Goal: Task Accomplishment & Management: Use online tool/utility

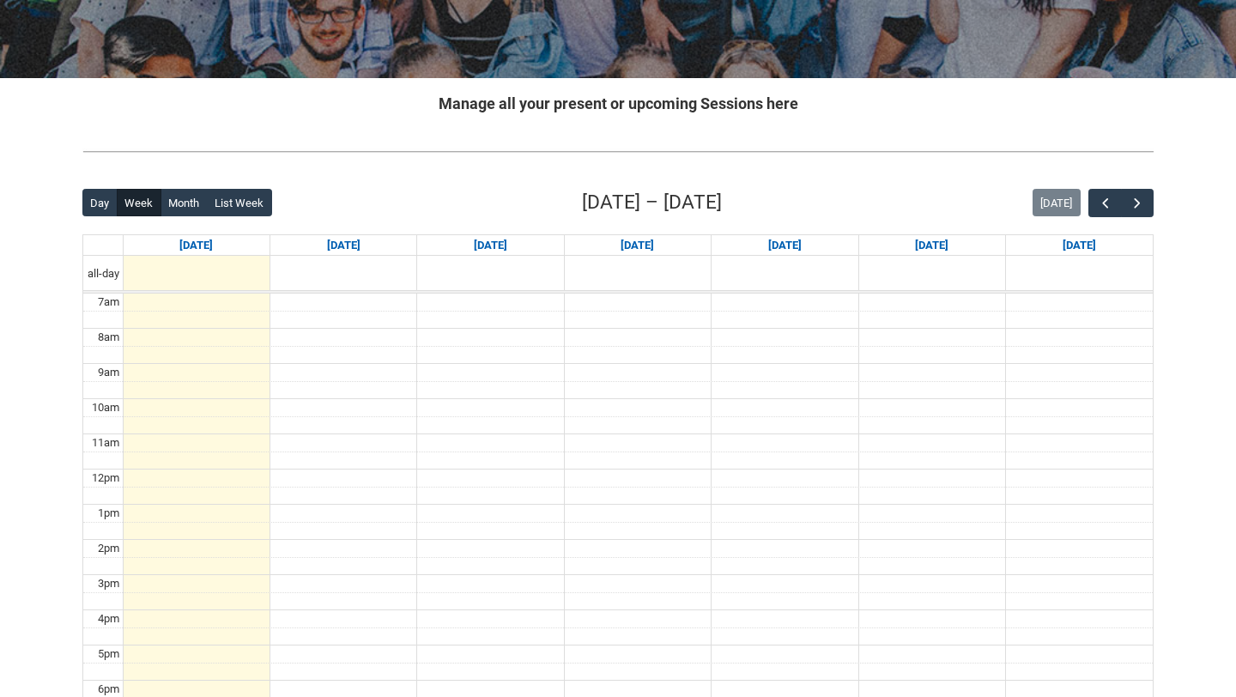
scroll to position [329, 0]
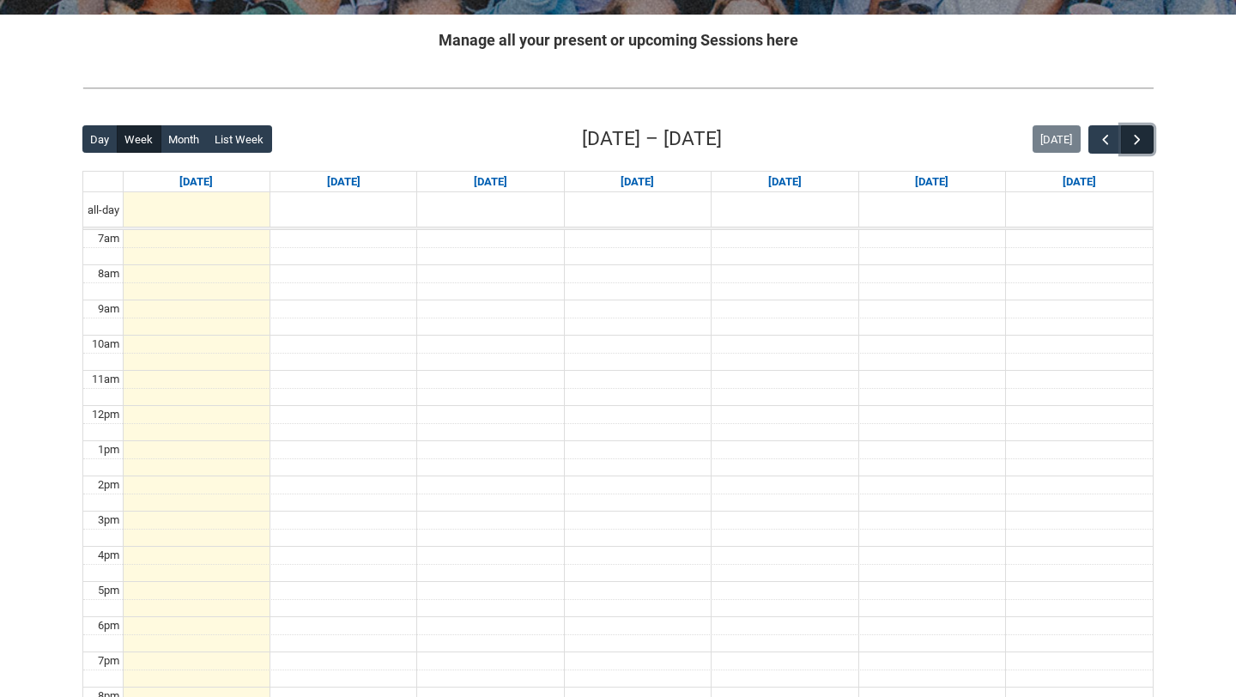
click at [1137, 143] on span "button" at bounding box center [1136, 139] width 17 height 17
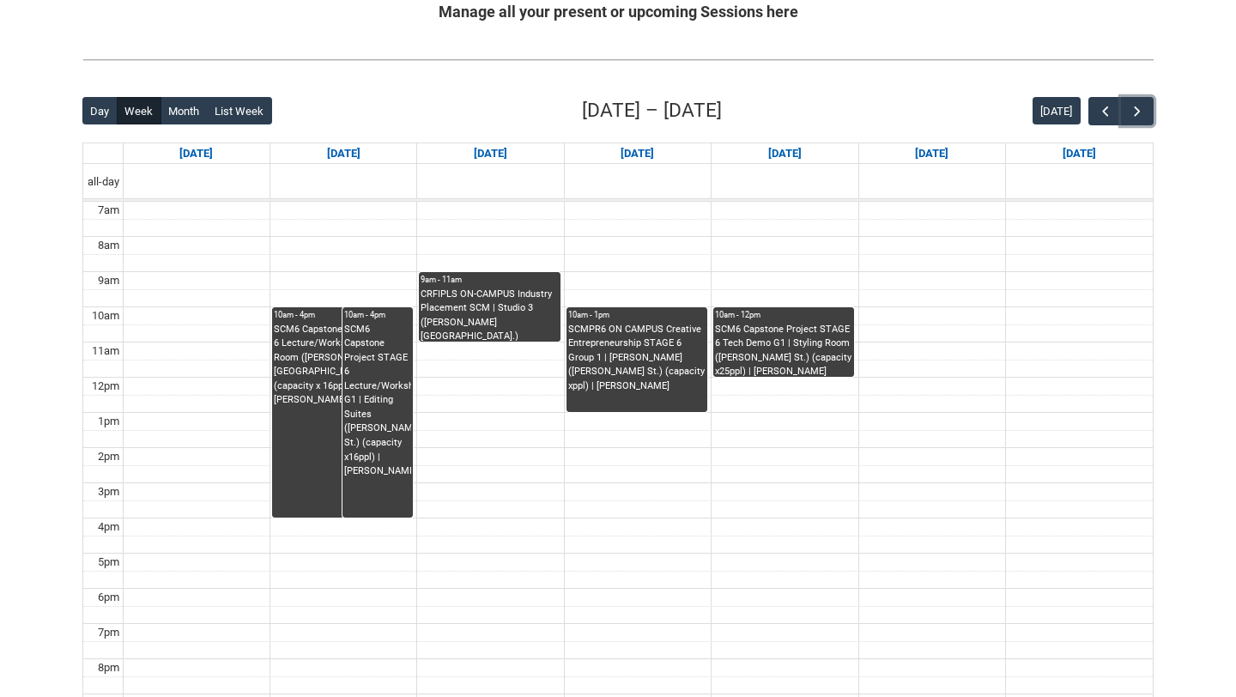
scroll to position [336, 0]
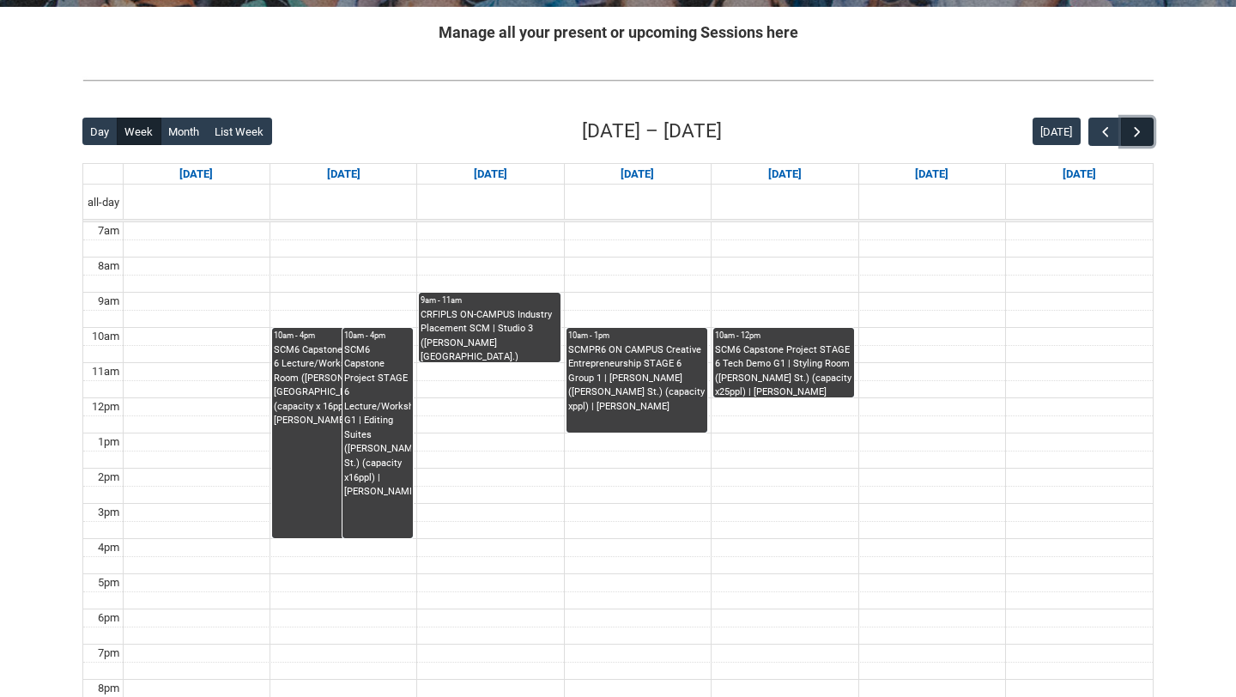
click at [1135, 130] on span "button" at bounding box center [1136, 132] width 17 height 17
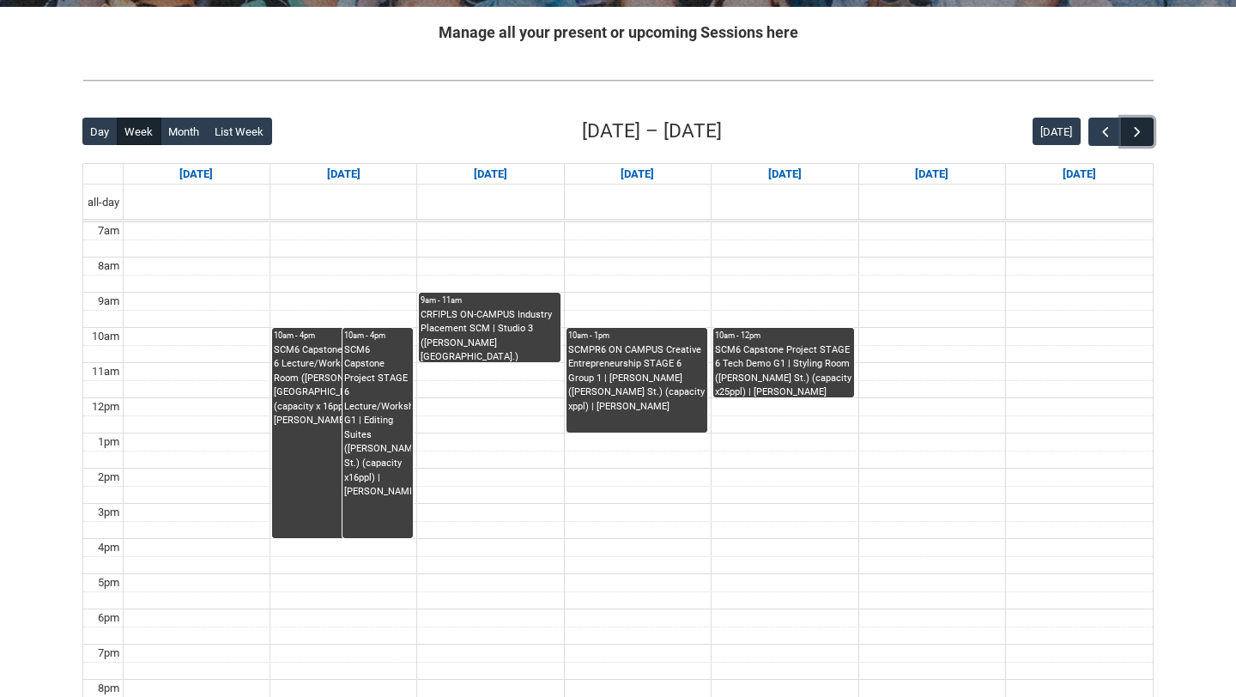
click at [1135, 130] on span "button" at bounding box center [1136, 132] width 17 height 17
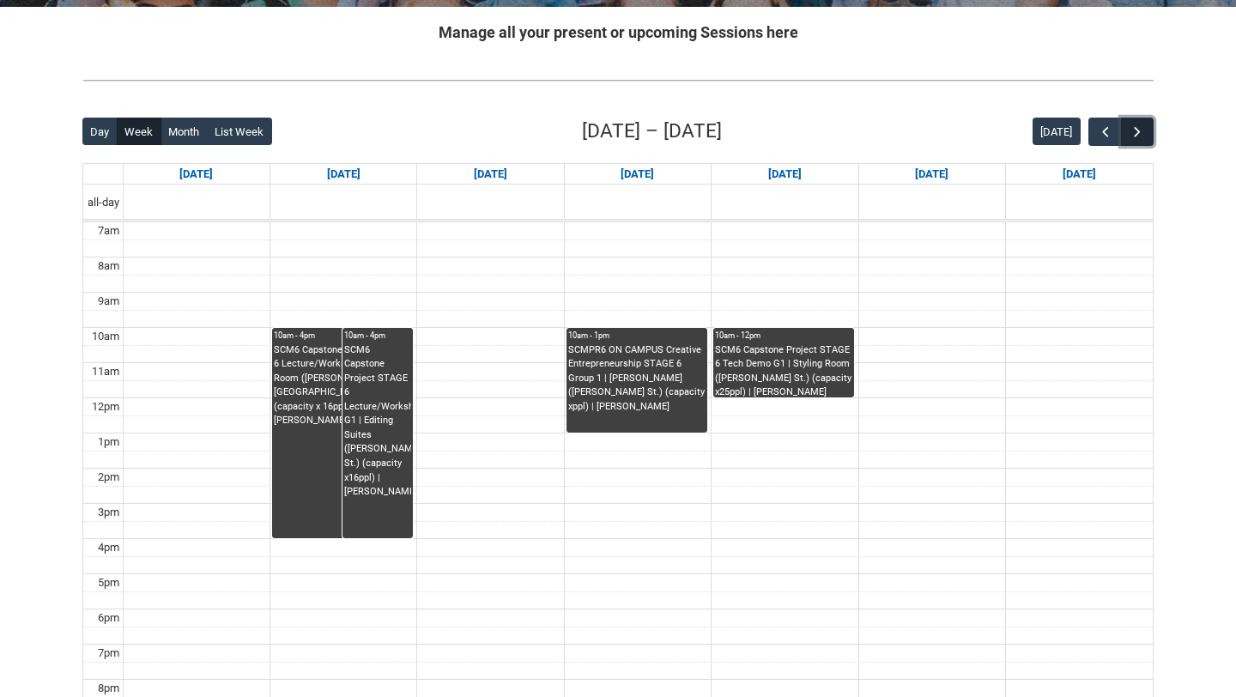
click at [1135, 130] on span "button" at bounding box center [1136, 132] width 17 height 17
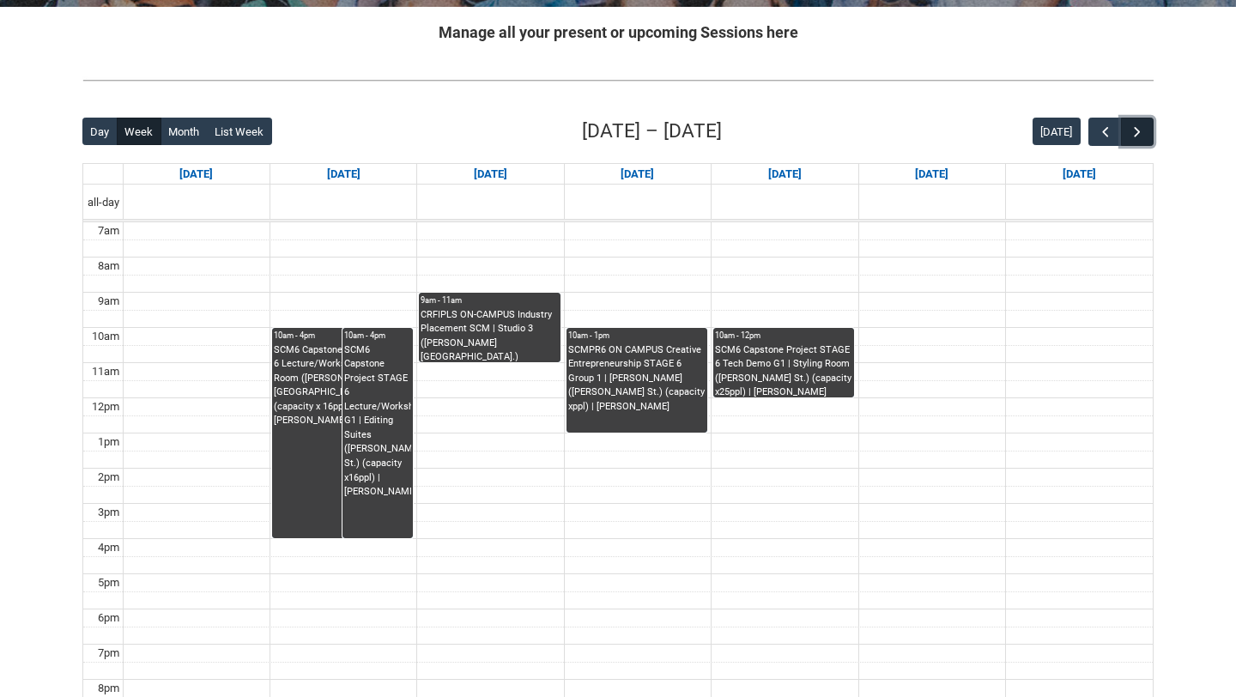
click at [1135, 130] on span "button" at bounding box center [1136, 132] width 17 height 17
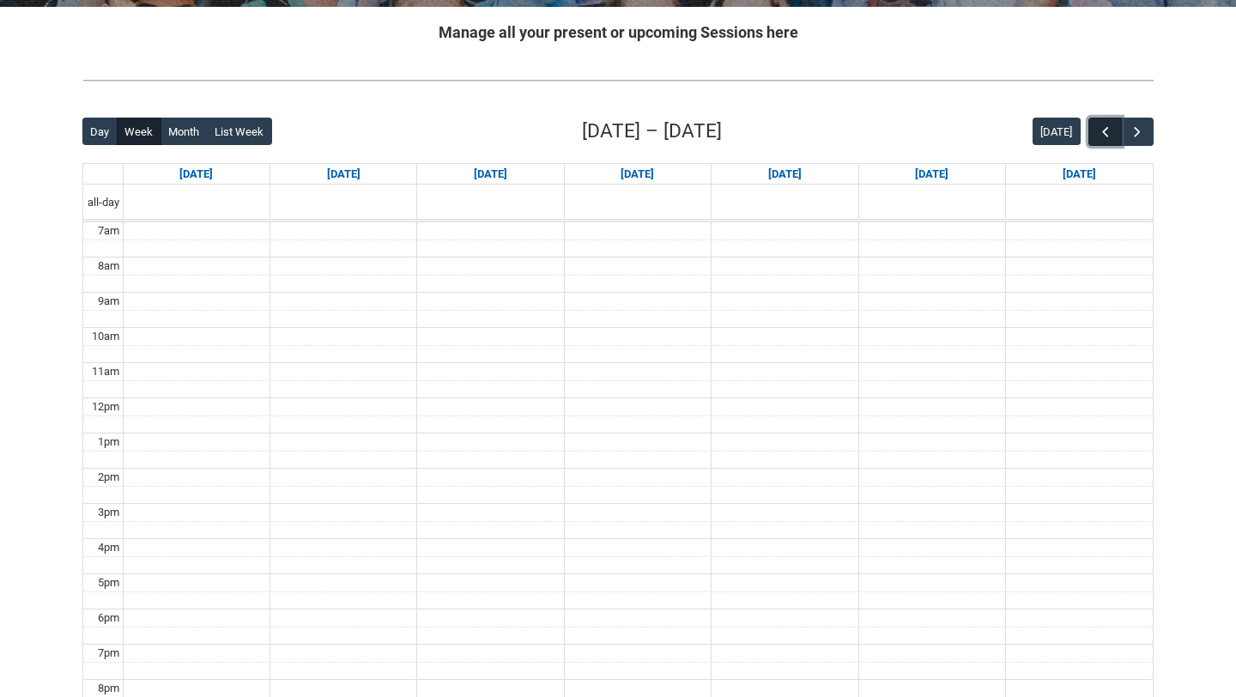
click at [1108, 130] on span "button" at bounding box center [1105, 132] width 17 height 17
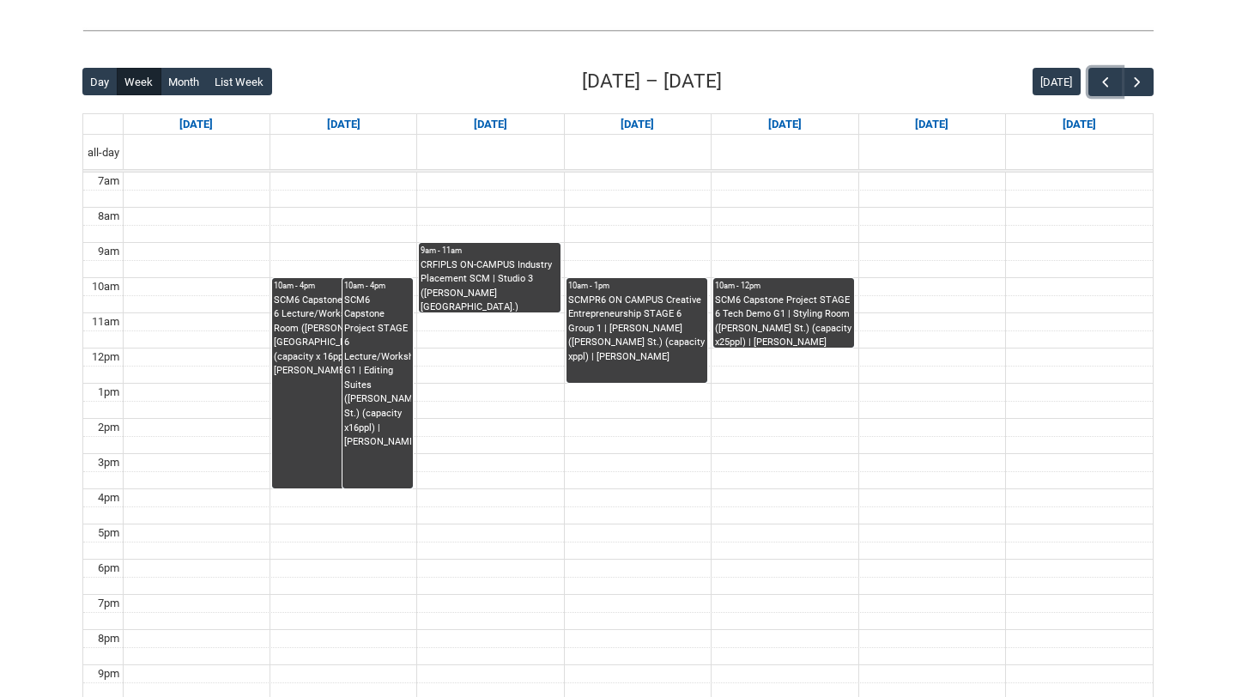
scroll to position [377, 0]
